Goal: Check status

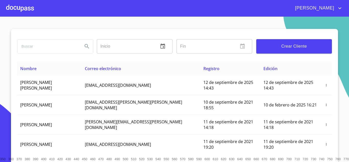
click at [21, 8] on div at bounding box center [20, 8] width 28 height 16
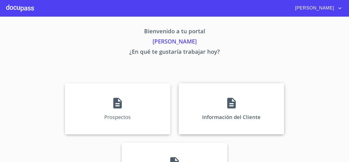
click at [221, 109] on div "Información del Cliente" at bounding box center [230, 108] width 105 height 51
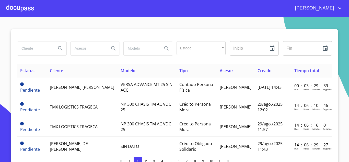
click at [28, 51] on input "search" at bounding box center [34, 48] width 35 height 14
type input "[PERSON_NAME]"
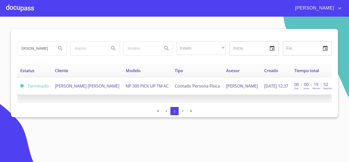
click at [82, 84] on span "[PERSON_NAME] [PERSON_NAME]" at bounding box center [87, 86] width 64 height 6
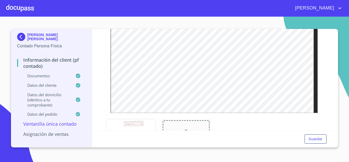
scroll to position [153, 0]
